Goal: Communication & Community: Connect with others

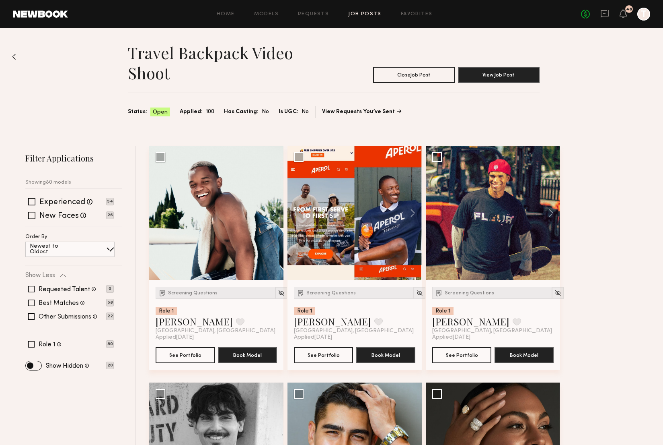
click at [631, 14] on div "No fees up to $5,000 48 T" at bounding box center [615, 14] width 69 height 13
click at [628, 14] on div "No fees up to $5,000 48 T" at bounding box center [615, 14] width 69 height 13
click at [623, 14] on icon at bounding box center [623, 13] width 6 height 6
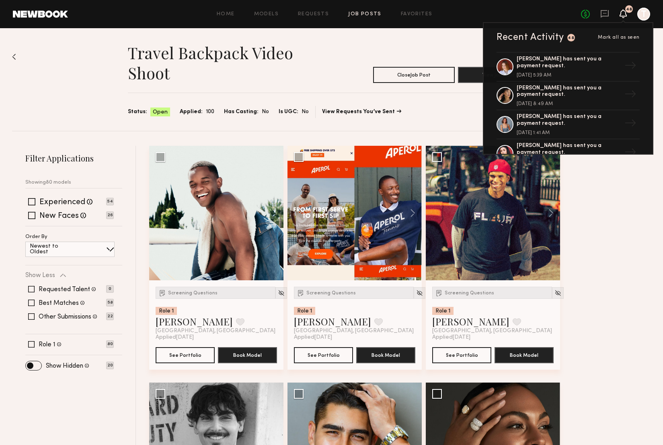
click at [389, 47] on header "Travel Backpack Video Shoot Close Job Post View Job Post" at bounding box center [334, 63] width 412 height 40
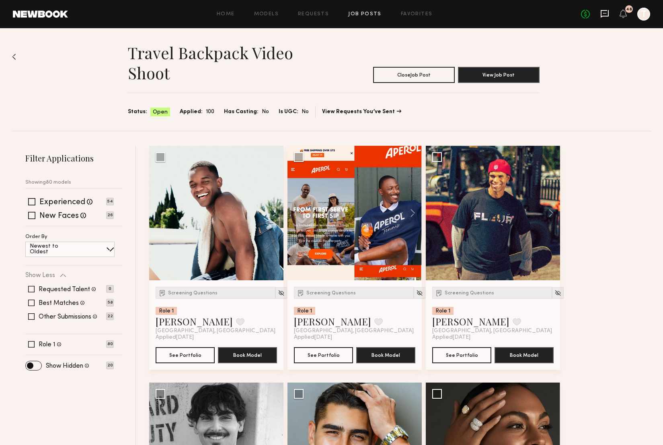
click at [603, 13] on icon at bounding box center [604, 13] width 3 height 1
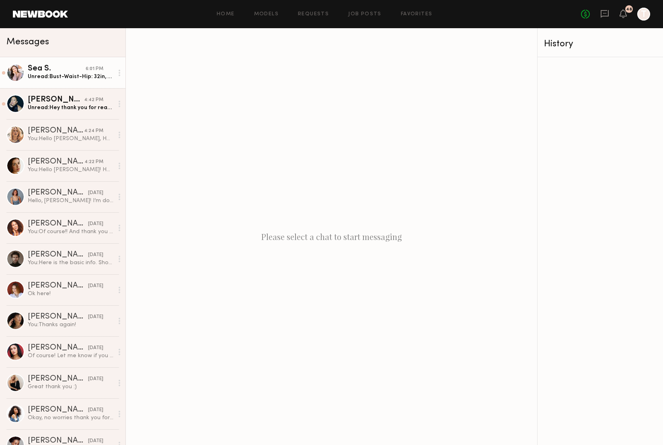
click at [72, 65] on div "Sea S." at bounding box center [57, 69] width 58 height 8
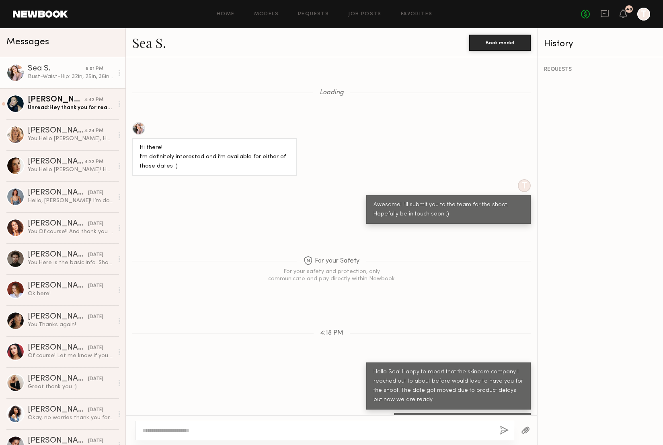
scroll to position [300, 0]
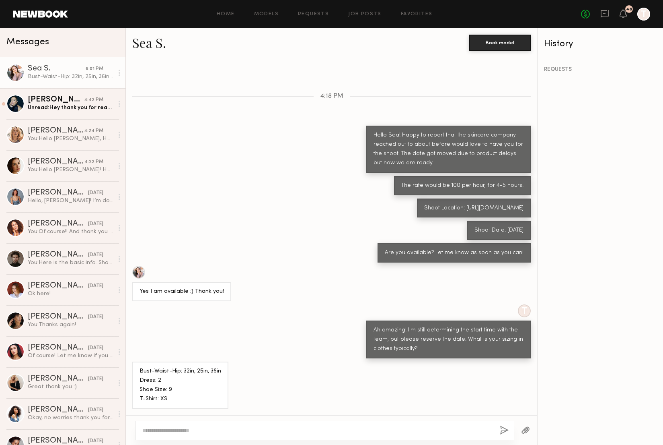
click at [241, 428] on textarea at bounding box center [317, 430] width 351 height 8
click at [240, 430] on textarea at bounding box center [317, 430] width 351 height 8
